Goal: Information Seeking & Learning: Learn about a topic

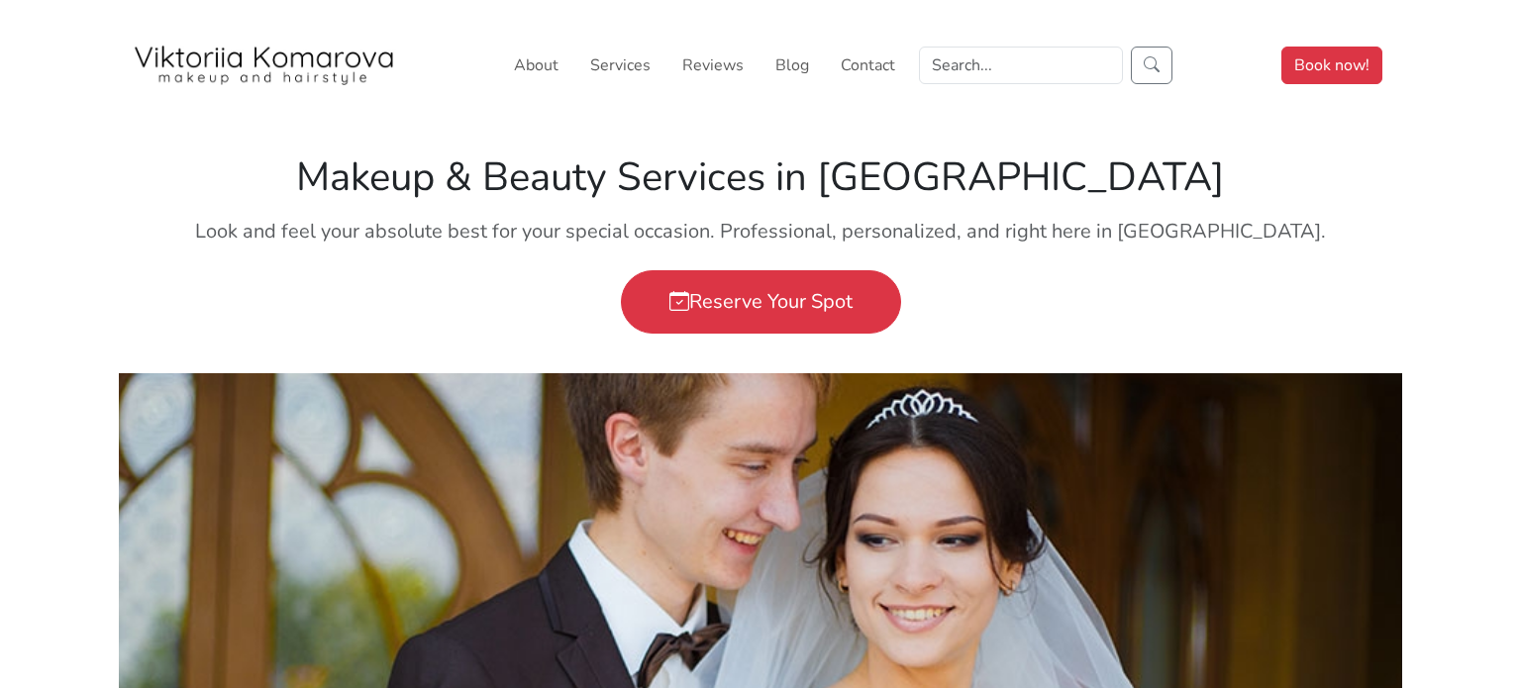
click at [684, 172] on h1 "Makeup & Beauty Services in [GEOGRAPHIC_DATA]" at bounding box center [760, 177] width 1259 height 48
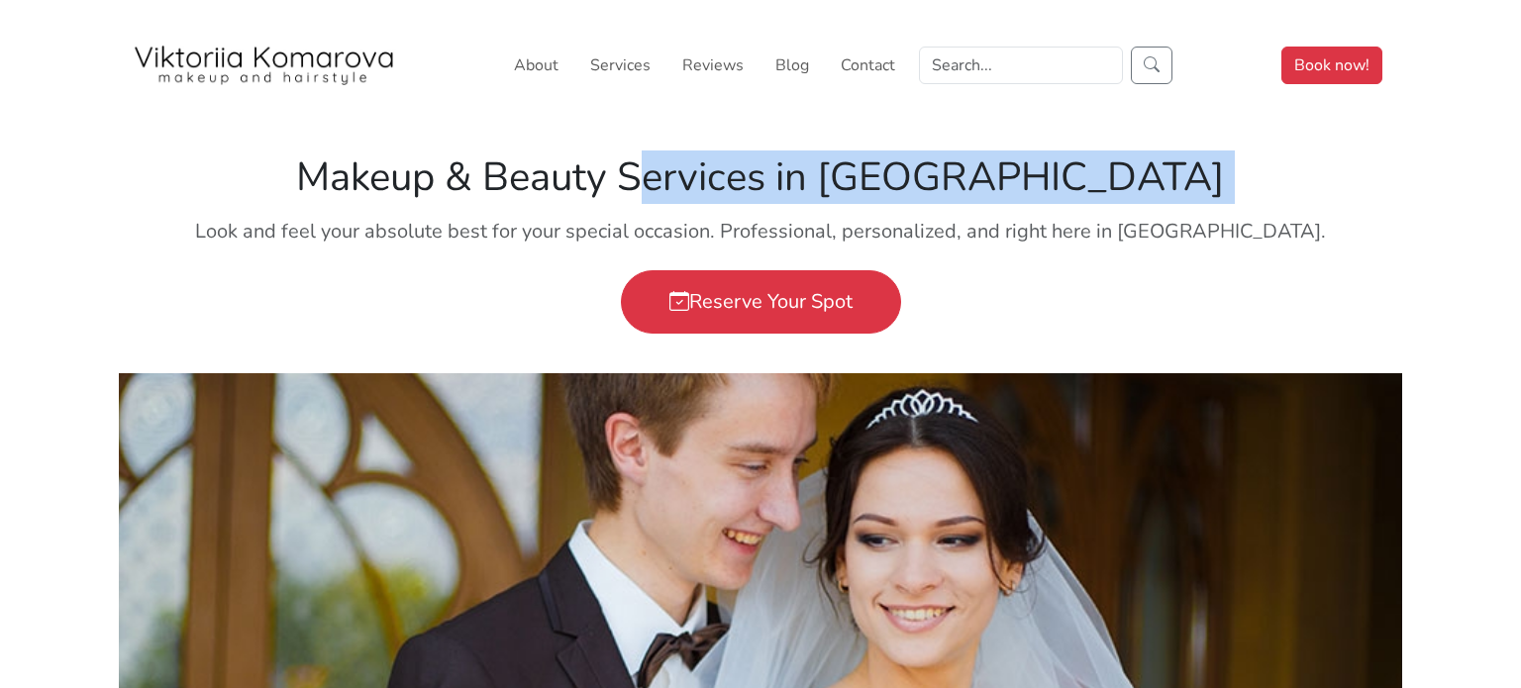
click at [684, 172] on h1 "Makeup & Beauty Services in [GEOGRAPHIC_DATA]" at bounding box center [760, 177] width 1259 height 48
copy div "Makeup & Beauty Services in [GEOGRAPHIC_DATA]"
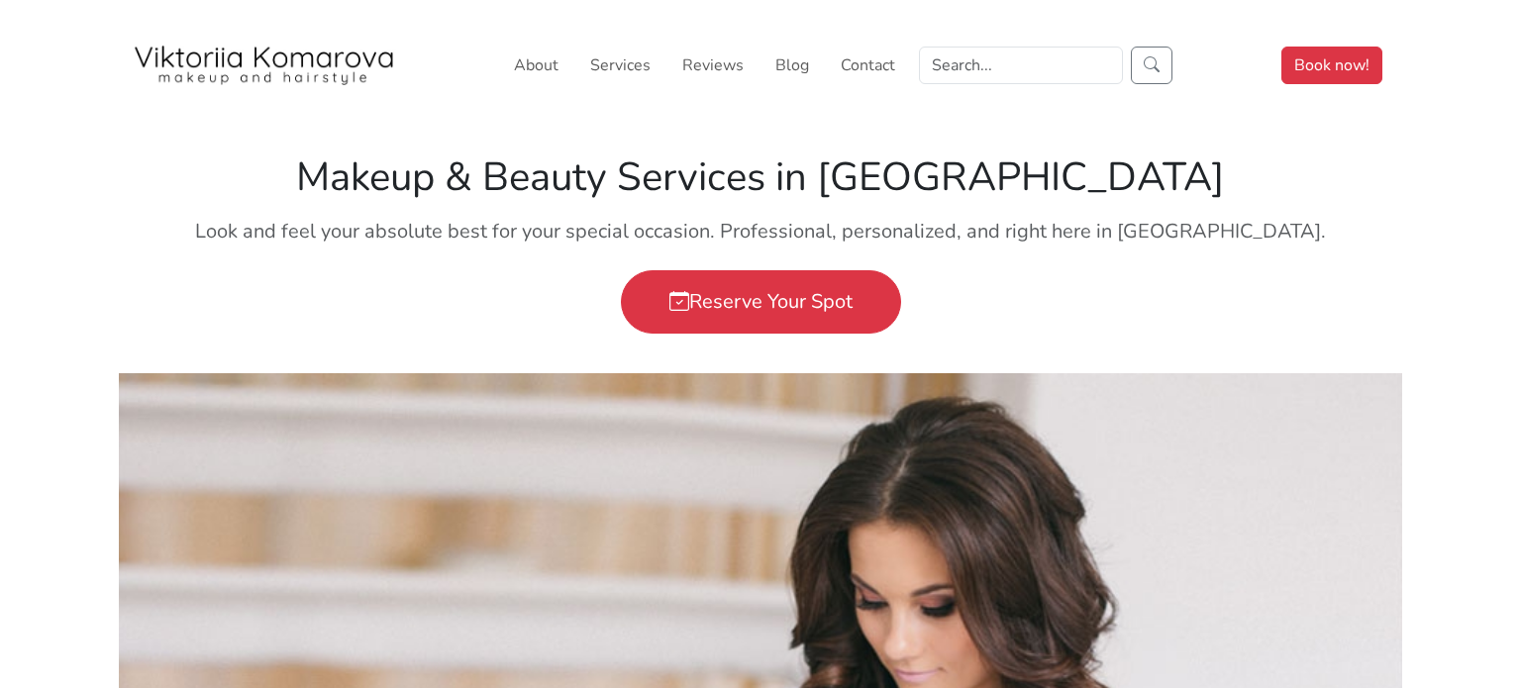
click at [985, 276] on div "Makeup & Beauty Services in [GEOGRAPHIC_DATA] Look and feel your absolute best …" at bounding box center [760, 243] width 1283 height 180
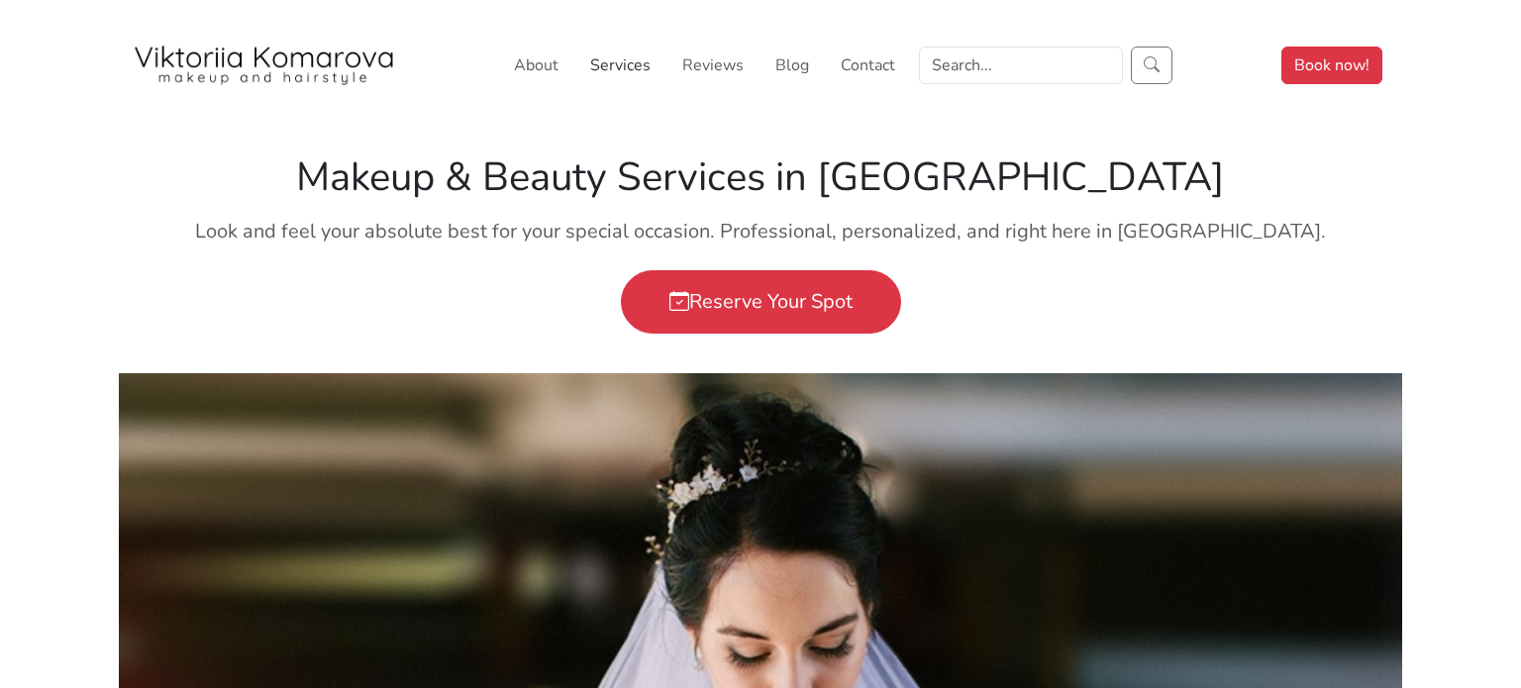
click at [618, 63] on link "Services" at bounding box center [620, 66] width 76 height 40
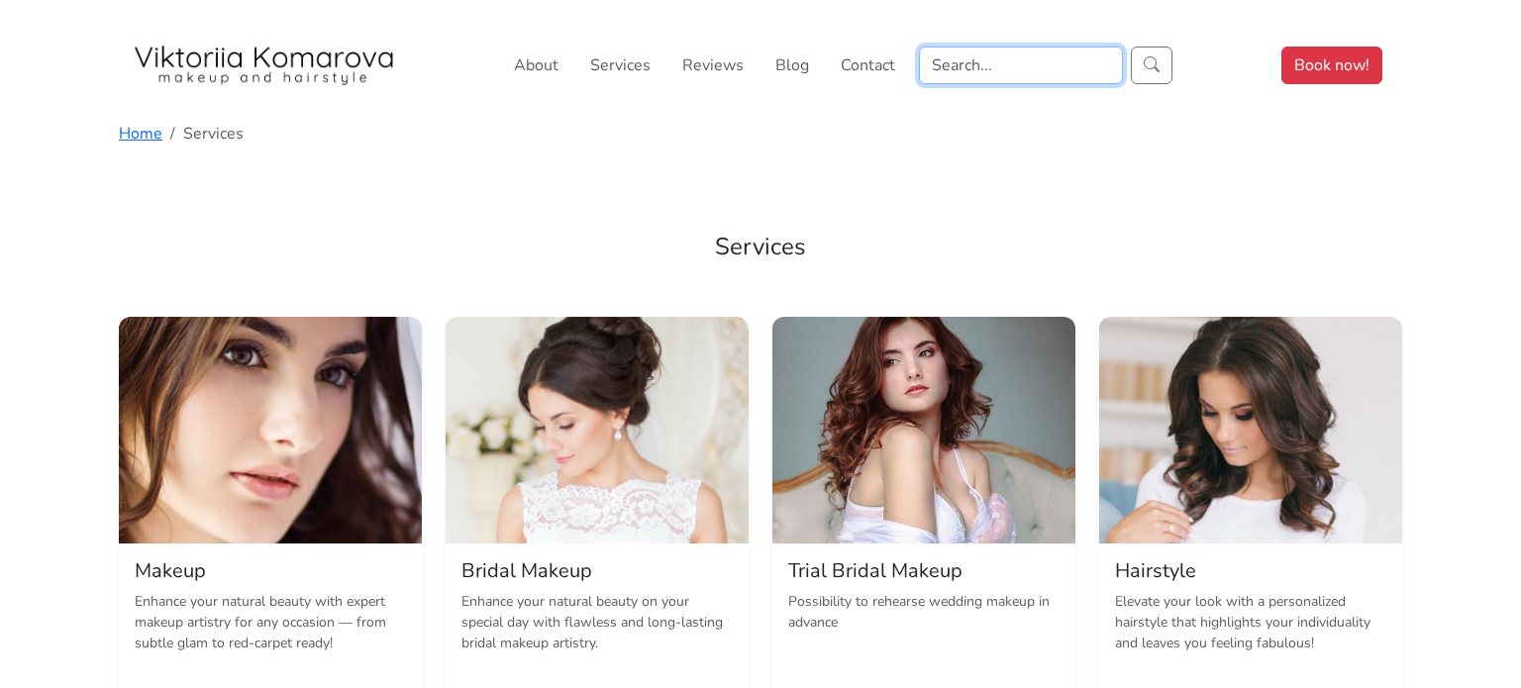
click at [1024, 53] on input "Search" at bounding box center [1021, 66] width 204 height 38
type input "lessons"
click at [1131, 47] on button "submit" at bounding box center [1152, 66] width 42 height 38
